Goal: Information Seeking & Learning: Learn about a topic

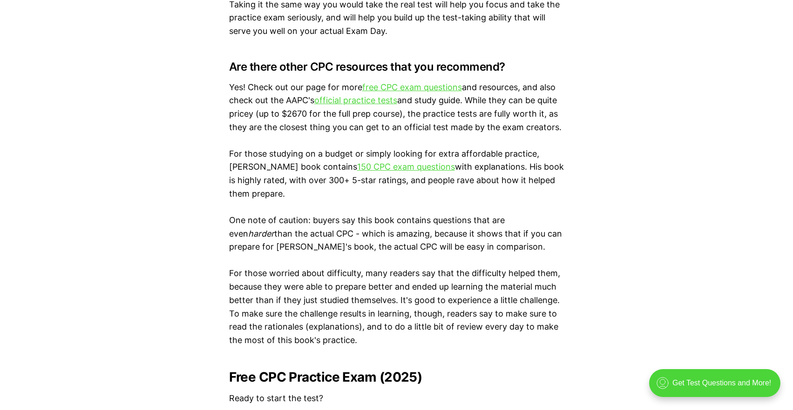
scroll to position [1629, 0]
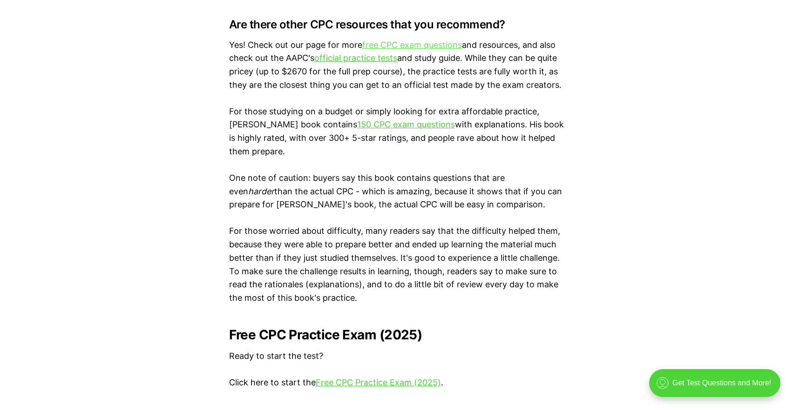
click at [407, 48] on link "free CPC exam questions" at bounding box center [412, 45] width 100 height 10
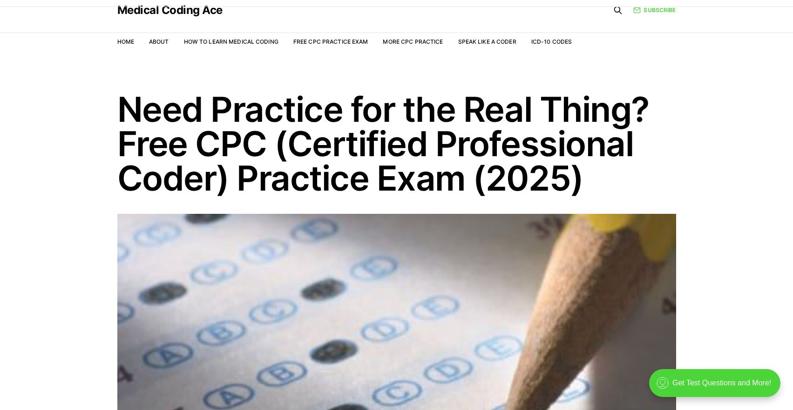
scroll to position [0, 0]
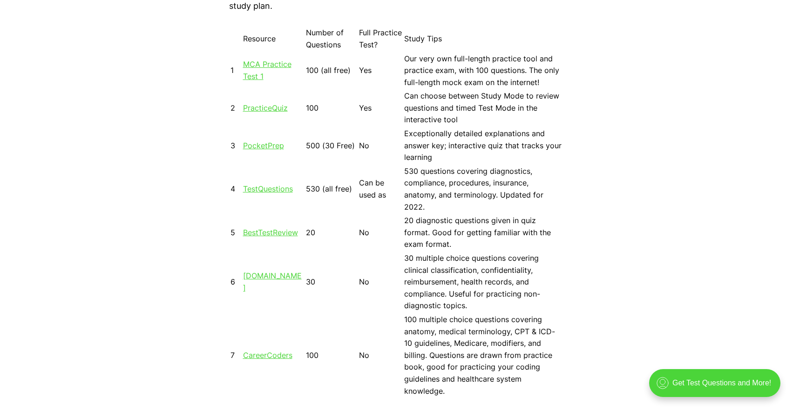
scroll to position [884, 0]
click at [264, 189] on link "TestQuestions" at bounding box center [268, 189] width 50 height 9
click at [275, 63] on link "MCA Practice Test 1" at bounding box center [267, 70] width 48 height 21
click at [262, 147] on link "PocketPrep" at bounding box center [263, 145] width 41 height 9
click at [276, 150] on link "PocketPrep" at bounding box center [263, 145] width 41 height 9
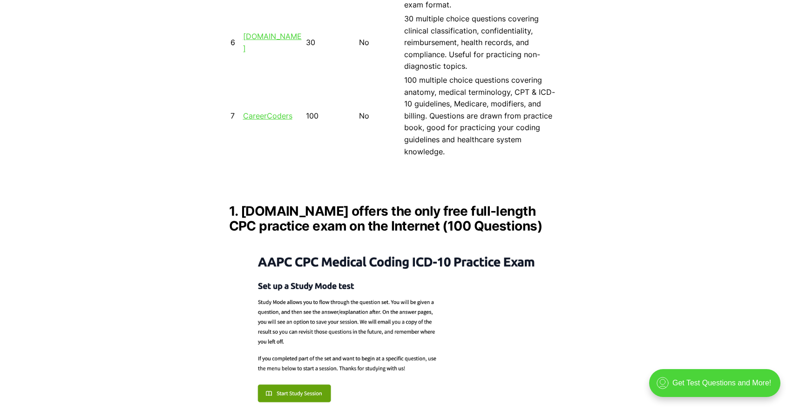
scroll to position [1163, 0]
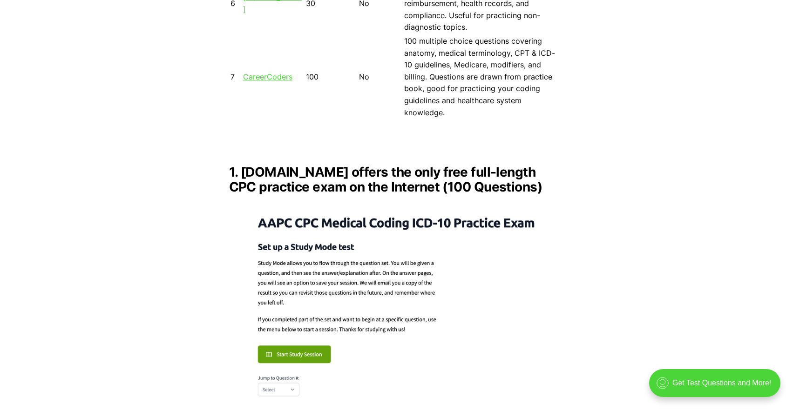
click at [313, 338] on img at bounding box center [396, 304] width 335 height 204
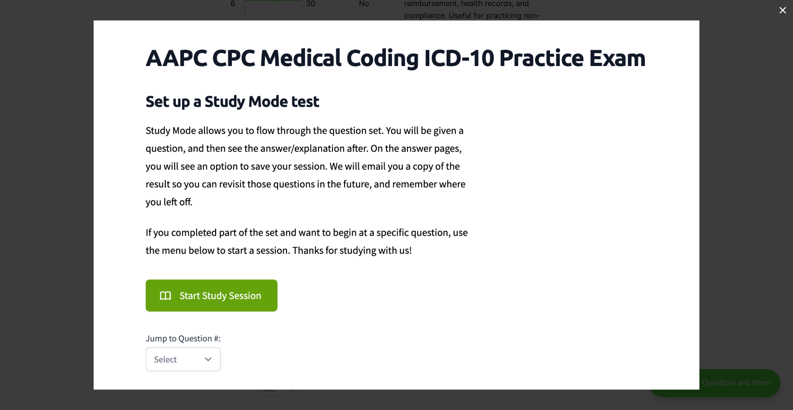
click at [227, 302] on img at bounding box center [396, 205] width 605 height 370
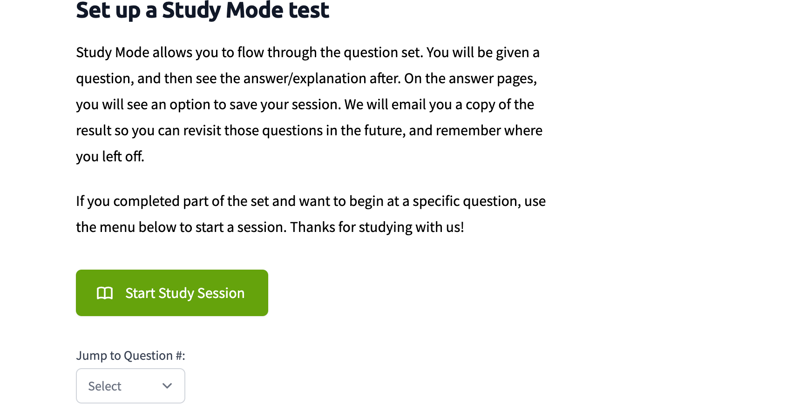
click at [738, 72] on img at bounding box center [441, 161] width 883 height 539
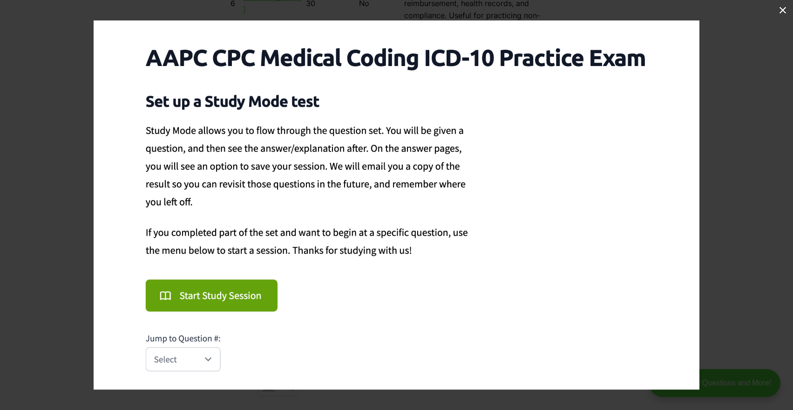
click at [578, 157] on img at bounding box center [396, 205] width 605 height 370
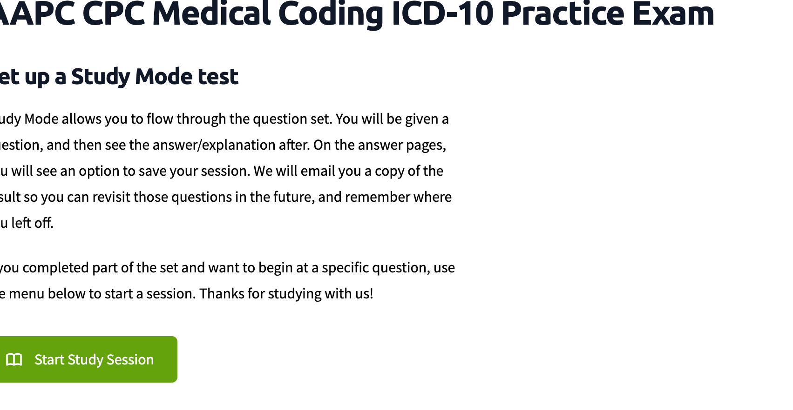
click at [638, 84] on img at bounding box center [350, 227] width 883 height 539
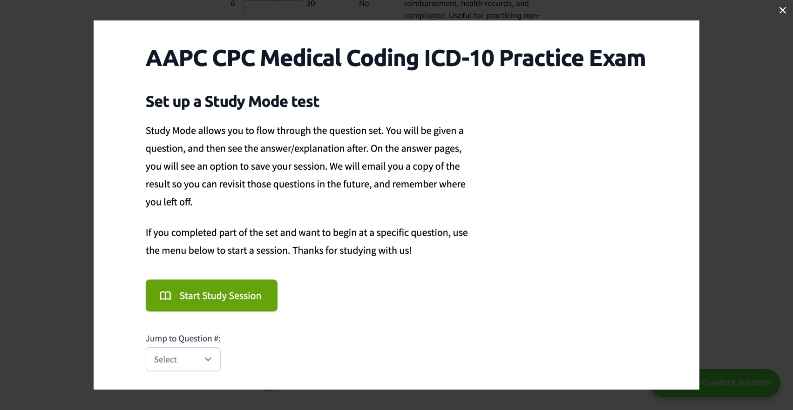
click at [749, 18] on div "1 / 1" at bounding box center [396, 10] width 793 height 20
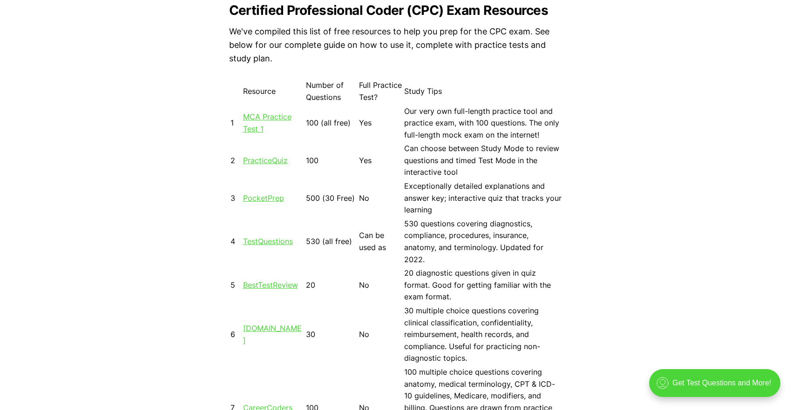
scroll to position [884, 0]
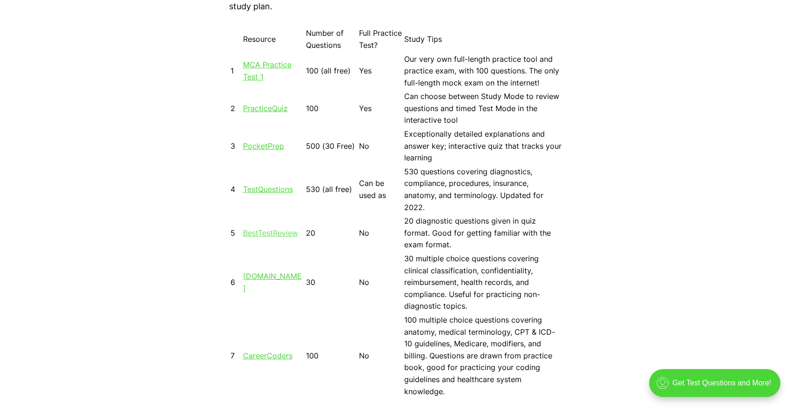
click at [280, 231] on link "BestTestReview" at bounding box center [270, 233] width 55 height 9
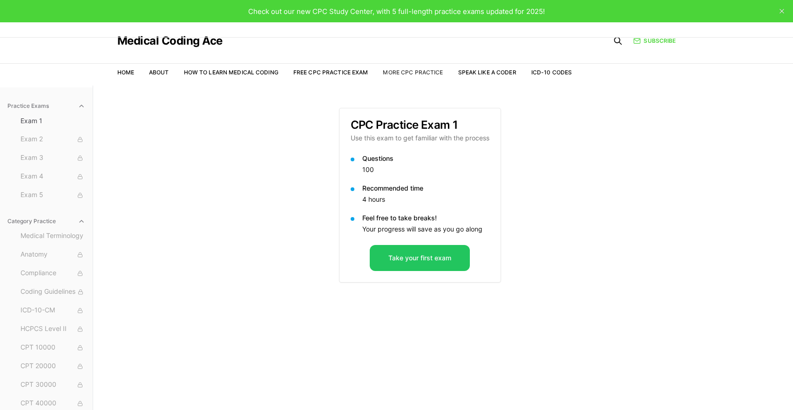
click at [406, 74] on link "More CPC Practice" at bounding box center [413, 72] width 60 height 7
